Goal: Feedback & Contribution: Submit feedback/report problem

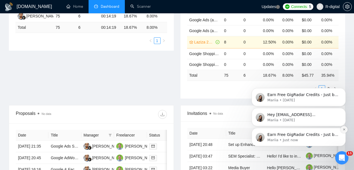
click at [343, 129] on icon "Dismiss notification" at bounding box center [343, 129] width 3 height 3
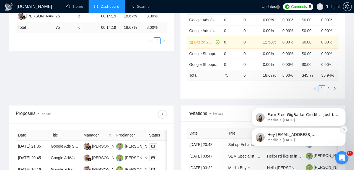
click at [342, 129] on icon "Dismiss notification" at bounding box center [343, 129] width 3 height 3
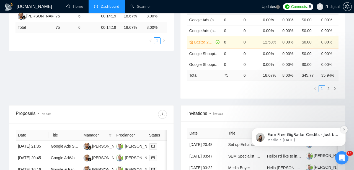
click at [342, 129] on icon "Dismiss notification" at bounding box center [343, 129] width 3 height 3
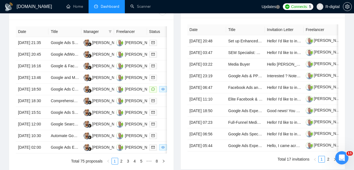
scroll to position [190, 0]
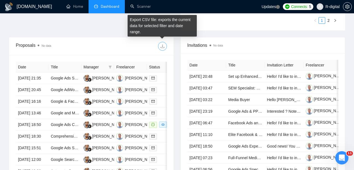
click at [160, 46] on span "download" at bounding box center [162, 46] width 8 height 4
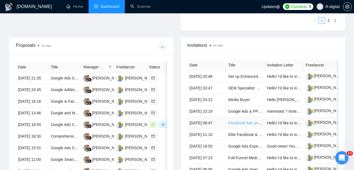
scroll to position [0, 0]
click at [34, 119] on td "[DATE] 13:46" at bounding box center [32, 113] width 33 height 12
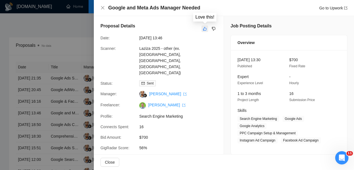
click at [205, 29] on icon "like" at bounding box center [205, 29] width 4 height 4
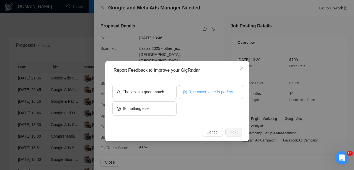
click at [207, 92] on span "The cover letter is perfect" at bounding box center [211, 92] width 44 height 6
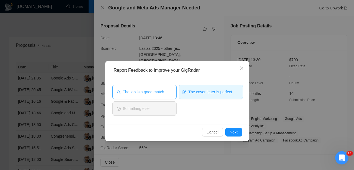
click at [155, 93] on span "The job is a good match" at bounding box center [143, 92] width 41 height 6
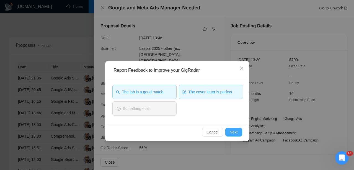
click at [228, 129] on button "Next" at bounding box center [233, 131] width 17 height 9
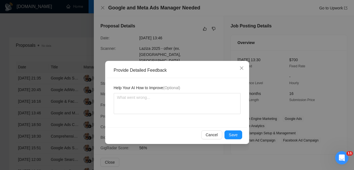
click at [228, 129] on div "Cancel Save" at bounding box center [177, 134] width 140 height 15
click at [232, 137] on span "Save" at bounding box center [233, 135] width 9 height 6
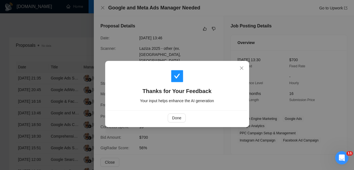
click at [182, 111] on div "Done" at bounding box center [177, 117] width 140 height 15
click at [179, 113] on button "Done" at bounding box center [177, 117] width 18 height 9
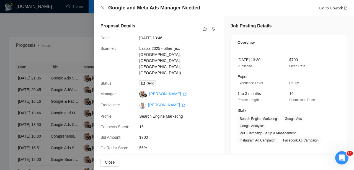
click at [40, 107] on div at bounding box center [177, 85] width 354 height 170
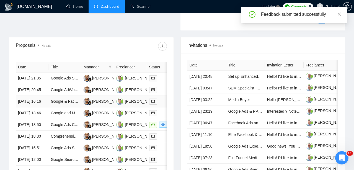
click at [44, 107] on td "[DATE] 16:16" at bounding box center [32, 102] width 33 height 12
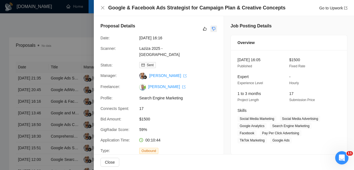
click at [213, 27] on icon "dislike" at bounding box center [214, 29] width 4 height 4
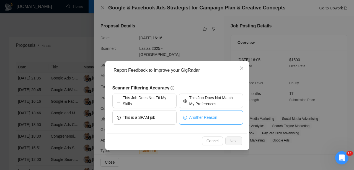
click at [209, 114] on button "Another Reason" at bounding box center [211, 117] width 64 height 14
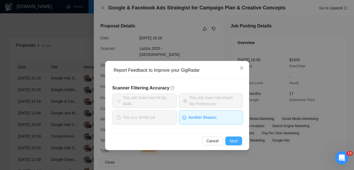
click at [232, 140] on span "Next" at bounding box center [234, 141] width 8 height 6
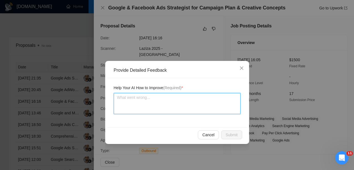
click at [179, 100] on textarea at bounding box center [177, 103] width 127 height 21
type textarea "i"
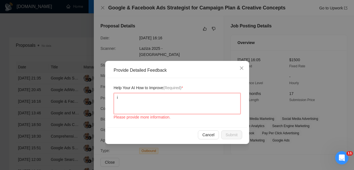
type textarea "in"
type textarea "in c"
type textarea "in co"
type textarea "in cov"
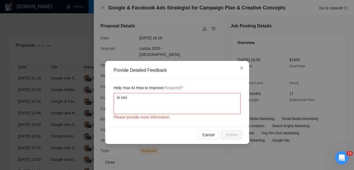
type textarea "in [GEOGRAPHIC_DATA]"
type textarea "in cover"
type textarea "in cover l"
type textarea "in cover le"
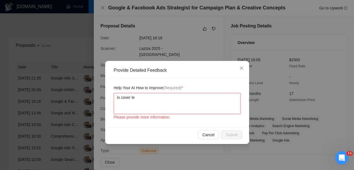
type textarea "in cover let"
type textarea "in cover lett"
type textarea "in cover lette"
type textarea "in cover letter"
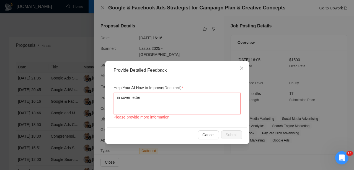
type textarea "in cover letter n"
type textarea "in cover letter no"
type textarea "in cover letter not"
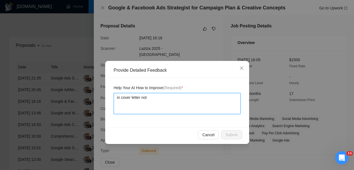
type textarea "in cover letter not a"
type textarea "in cover letter not ad"
type textarea "in cover letter not add"
type textarea "in cover letter not adde"
type textarea "in cover letter not added"
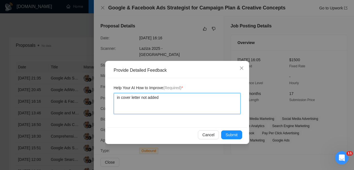
type textarea "in cover letter not added"
type textarea "in cover letter not added a"
type textarea "in cover letter not added an"
type textarea "in cover letter not added ans"
type textarea "in cover letter not added answ"
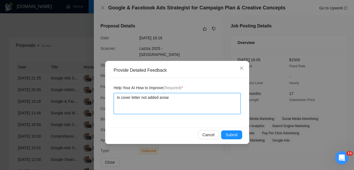
type textarea "in cover letter not added answe"
type textarea "in cover letter not added answer"
type textarea "in cover letter not added answer g"
type textarea "in cover letter not added answer"
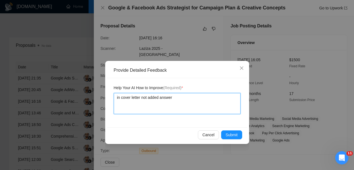
type textarea "in cover letter not added answer f"
type textarea "in cover letter not added answer fo"
type textarea "in cover letter not added answer for"
type textarea "in cover letter not added answer for q"
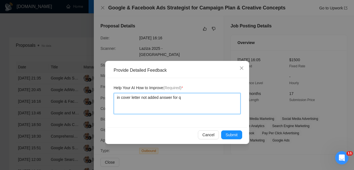
type textarea "in cover letter not added answer for qu"
type textarea "in cover letter not added answer for que"
type textarea "in cover letter not added answer for ques"
type textarea "in cover letter not added answer for quest"
type textarea "in cover letter not added answer for questi"
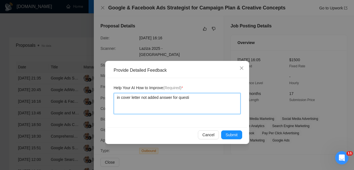
type textarea "in cover letter not added answer for questio"
type textarea "in cover letter not added answer for question"
drag, startPoint x: 209, startPoint y: 101, endPoint x: 92, endPoint y: 92, distance: 117.3
click at [92, 92] on div "Provide Detailed Feedback Help Your AI How to Improve (Required) * in cover let…" at bounding box center [177, 85] width 354 height 170
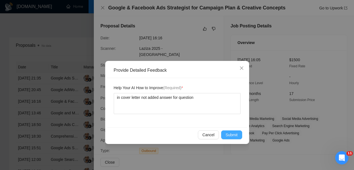
click at [237, 136] on span "Submit" at bounding box center [231, 135] width 12 height 6
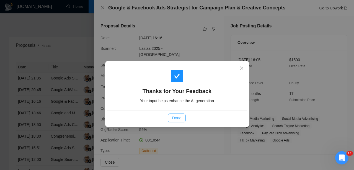
click at [178, 117] on span "Done" at bounding box center [176, 118] width 9 height 6
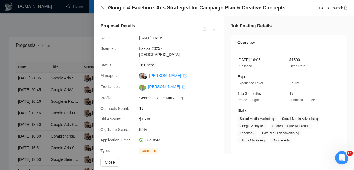
click at [62, 86] on div at bounding box center [177, 85] width 354 height 170
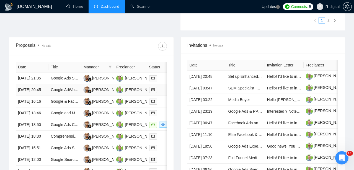
click at [38, 95] on td "[DATE] 20:45" at bounding box center [32, 90] width 33 height 12
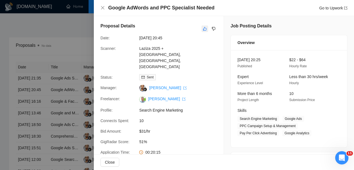
click at [203, 28] on icon "like" at bounding box center [205, 29] width 4 height 4
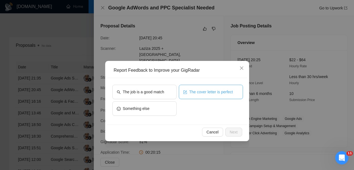
click at [204, 96] on button "The cover letter is perfect" at bounding box center [211, 92] width 64 height 14
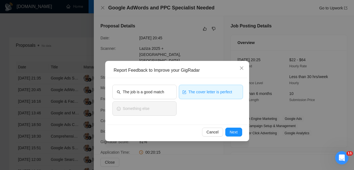
click at [194, 93] on span "The cover letter is perfect" at bounding box center [210, 92] width 44 height 6
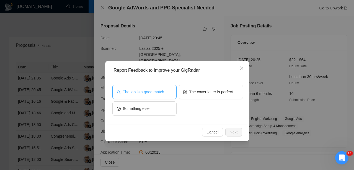
click at [170, 92] on button "The job is a good match" at bounding box center [144, 92] width 64 height 14
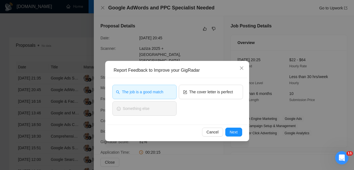
click at [231, 126] on div "Cancel Next" at bounding box center [177, 131] width 140 height 15
click at [231, 130] on span "Next" at bounding box center [234, 132] width 8 height 6
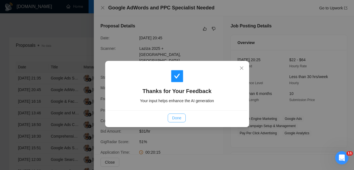
click at [173, 118] on span "Done" at bounding box center [176, 118] width 9 height 6
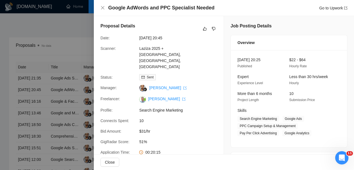
click at [68, 111] on div at bounding box center [177, 85] width 354 height 170
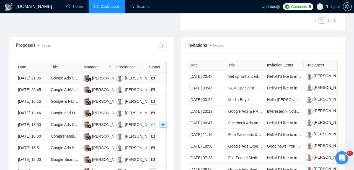
click at [42, 83] on td "[DATE] 21:35" at bounding box center [32, 78] width 33 height 12
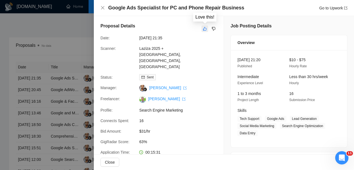
click at [205, 29] on icon "like" at bounding box center [205, 29] width 4 height 4
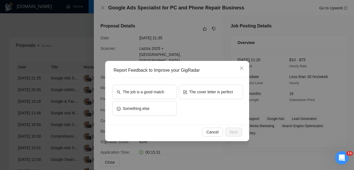
click at [204, 84] on div "The job is a good match The cover letter is perfect Something else" at bounding box center [177, 101] width 140 height 46
click at [189, 95] on span "The cover letter is perfect" at bounding box center [211, 92] width 44 height 6
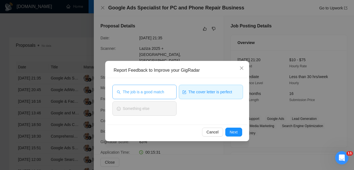
click at [166, 90] on button "The job is a good match" at bounding box center [144, 92] width 64 height 14
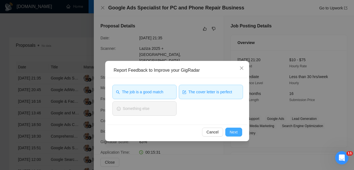
click at [230, 133] on span "Next" at bounding box center [234, 132] width 8 height 6
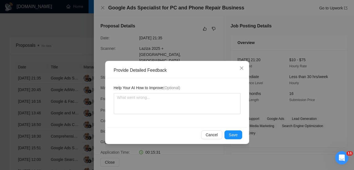
click at [230, 133] on span "Save" at bounding box center [233, 135] width 9 height 6
click at [230, 133] on div "Provide Detailed Feedback Help Your AI How to Improve (Optional) Cancel Save" at bounding box center [177, 85] width 354 height 170
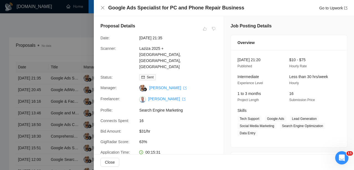
click at [64, 50] on div at bounding box center [177, 85] width 354 height 170
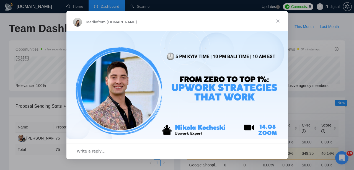
click at [279, 21] on span "Close" at bounding box center [278, 21] width 20 height 20
